Goal: Task Accomplishment & Management: Manage account settings

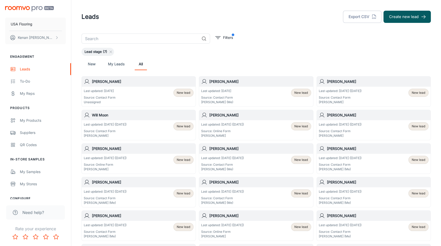
click at [131, 90] on div "Last updated: [DATE] Source: Contact Form Unassigned New lead" at bounding box center [139, 97] width 110 height 16
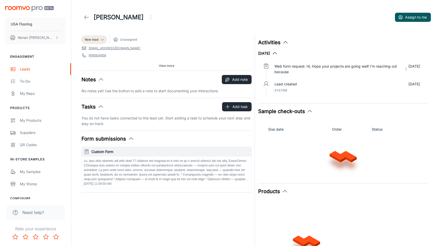
click at [148, 19] on icon "Open menu" at bounding box center [151, 17] width 6 height 6
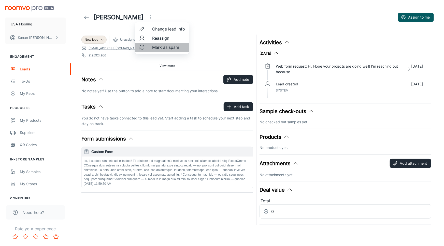
click at [154, 46] on span "Mark as spam" at bounding box center [168, 47] width 33 height 6
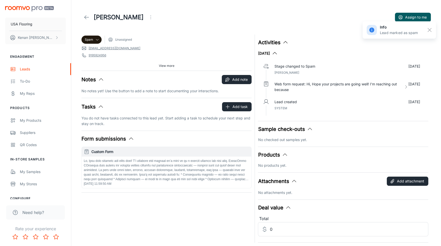
click at [87, 18] on icon at bounding box center [86, 17] width 6 height 6
